Goal: Information Seeking & Learning: Find specific fact

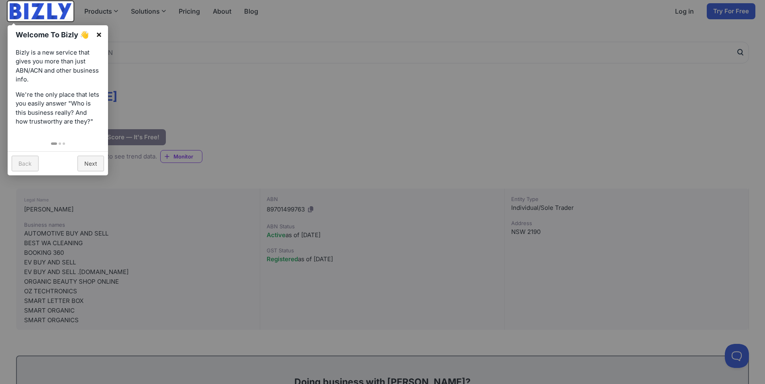
click at [99, 35] on link "×" at bounding box center [99, 34] width 18 height 18
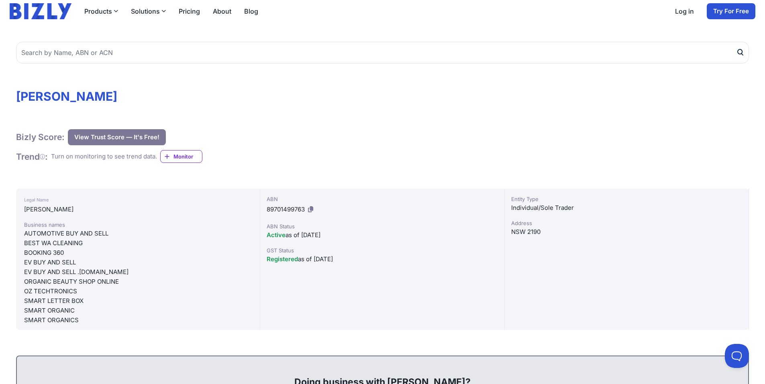
scroll to position [35, 0]
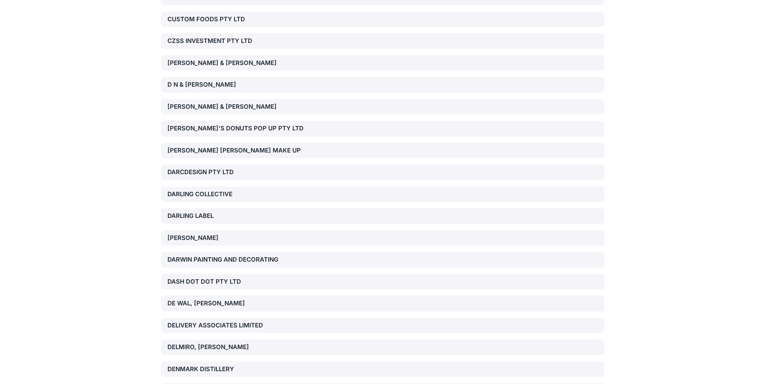
scroll to position [7218, 0]
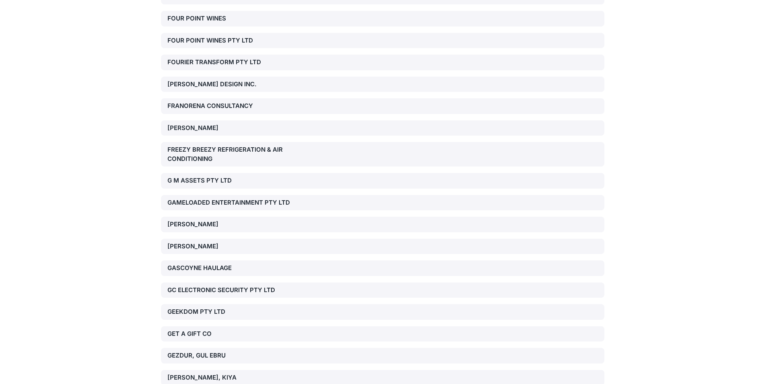
click at [182, 242] on div "[PERSON_NAME]" at bounding box center [238, 246] width 141 height 9
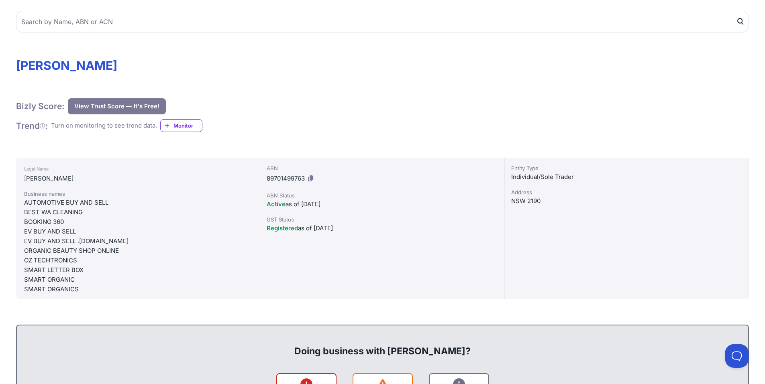
scroll to position [80, 0]
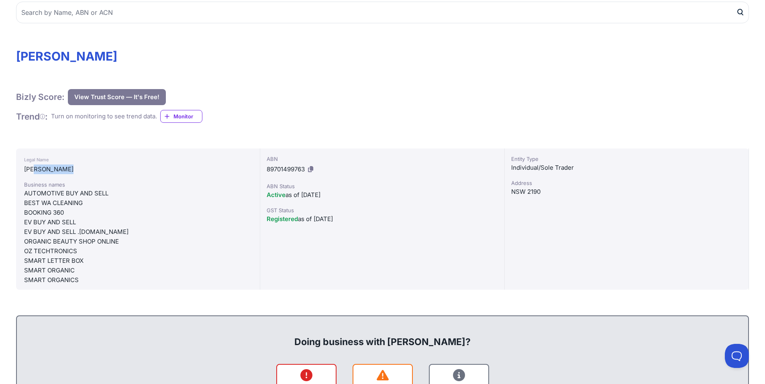
drag, startPoint x: 36, startPoint y: 170, endPoint x: 125, endPoint y: 168, distance: 88.4
click at [120, 167] on div "[PERSON_NAME]" at bounding box center [138, 170] width 228 height 10
click at [150, 174] on div "[PERSON_NAME]" at bounding box center [138, 170] width 228 height 10
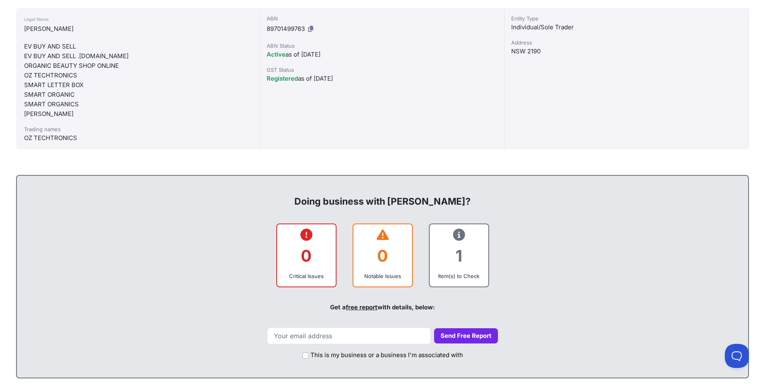
scroll to position [281, 0]
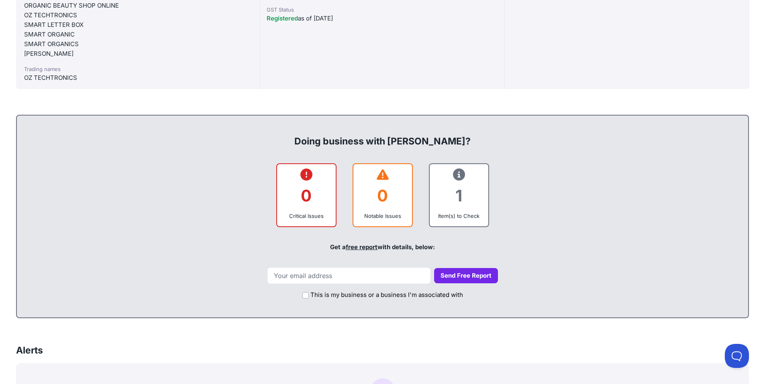
drag, startPoint x: 303, startPoint y: 140, endPoint x: 456, endPoint y: 143, distance: 153.1
click at [456, 143] on div "Doing business with [PERSON_NAME]?" at bounding box center [382, 135] width 715 height 26
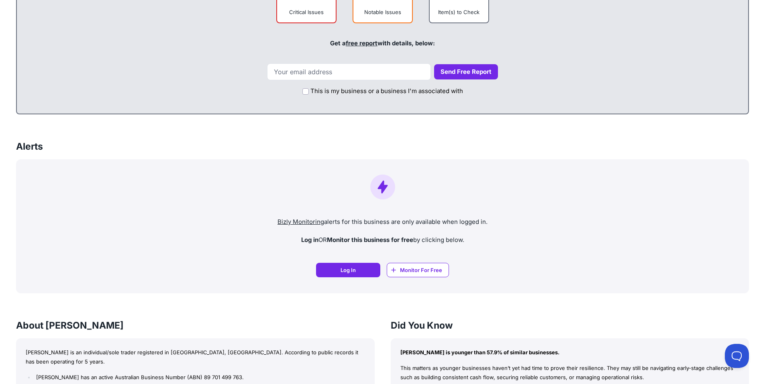
scroll to position [0, 0]
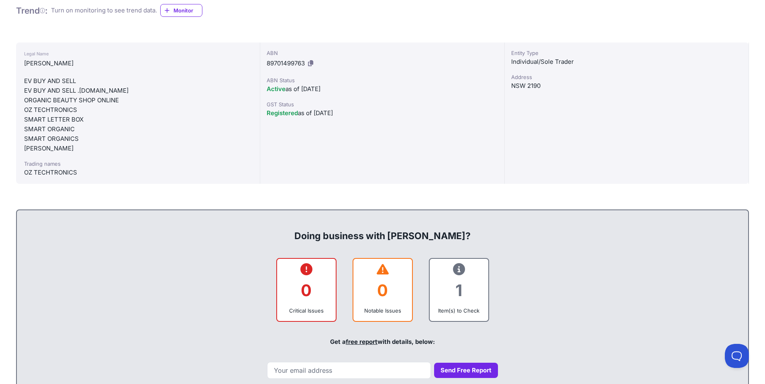
scroll to position [201, 0]
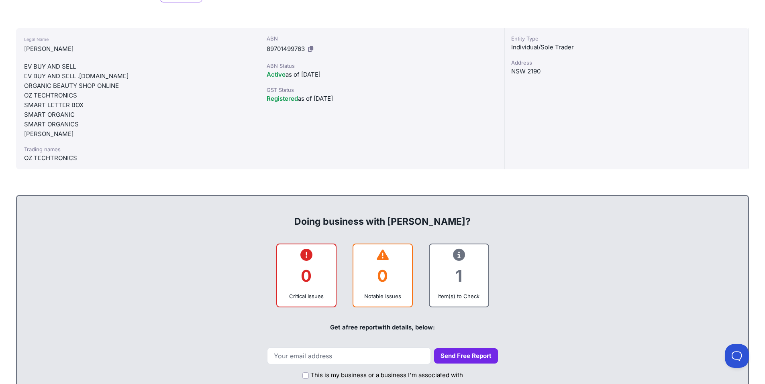
drag, startPoint x: 285, startPoint y: 75, endPoint x: 370, endPoint y: 104, distance: 89.6
click at [365, 102] on div "ABN 89701499763 ABN Status Active as of [DATE] GST Status Registered as of [DAT…" at bounding box center [382, 98] width 244 height 141
click at [388, 114] on div "ABN 89701499763 ABN Status Active as of [DATE] GST Status Registered as of [DAT…" at bounding box center [382, 98] width 244 height 141
click at [365, 129] on div "ABN 89701499763 ABN Status Active as of [DATE] GST Status Registered as of [DAT…" at bounding box center [382, 98] width 244 height 141
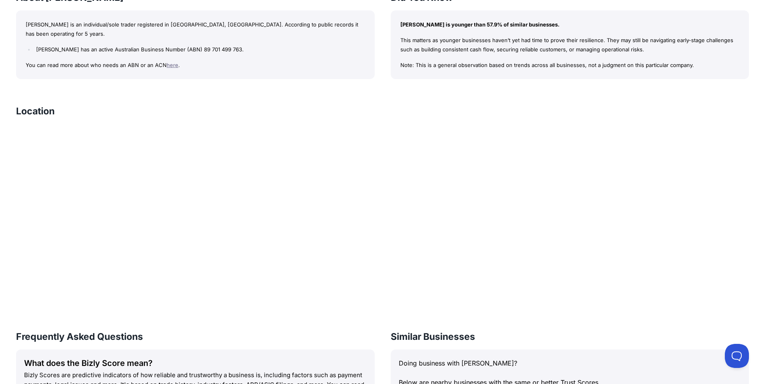
scroll to position [1078, 0]
